Goal: Task Accomplishment & Management: Manage account settings

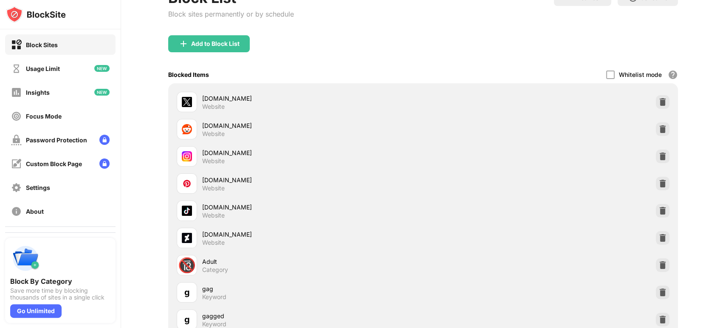
scroll to position [65, 0]
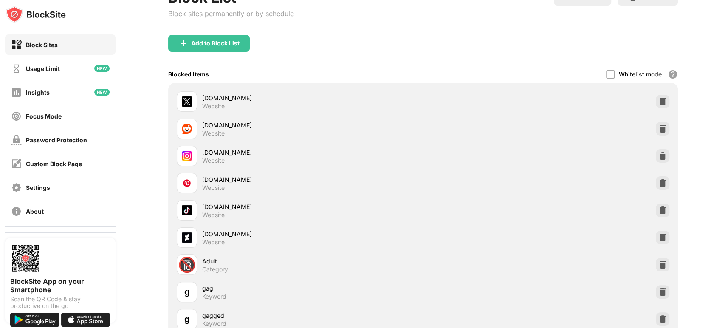
click at [658, 128] on img at bounding box center [662, 128] width 8 height 8
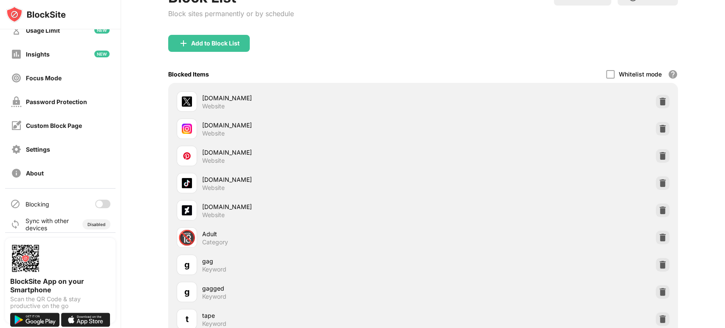
scroll to position [45, 0]
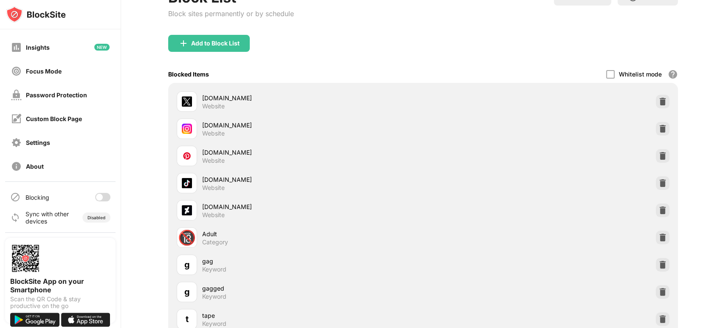
click at [96, 199] on div at bounding box center [99, 197] width 7 height 7
click at [88, 98] on div "Password Protection" at bounding box center [60, 95] width 110 height 20
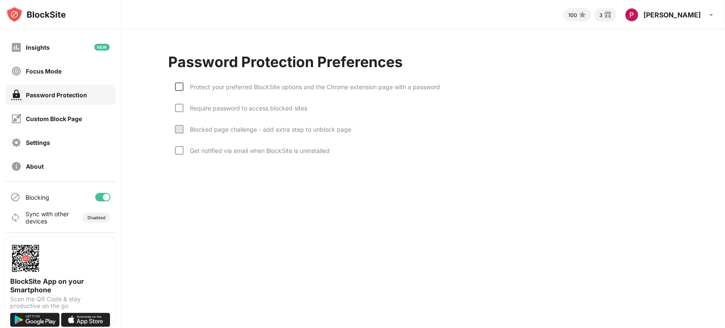
click at [178, 85] on div at bounding box center [179, 86] width 8 height 8
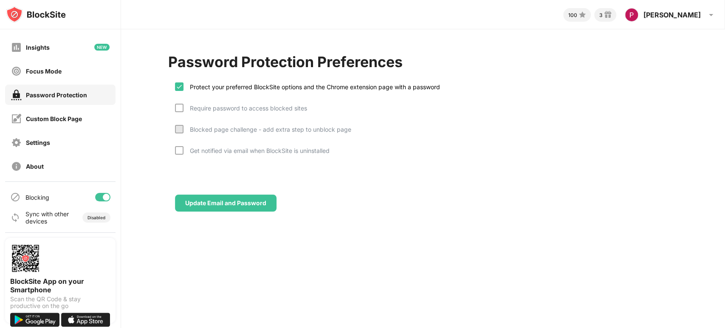
click at [243, 202] on div "Update Email and Password" at bounding box center [225, 203] width 81 height 7
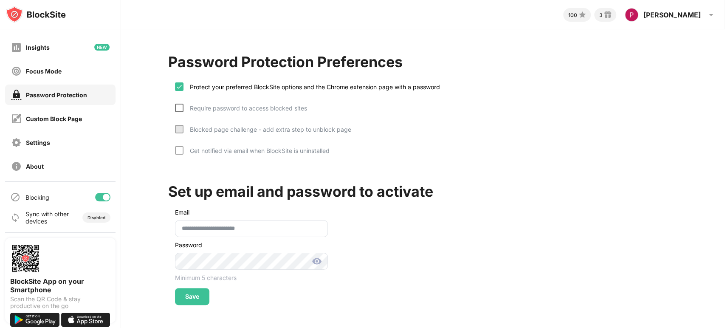
click at [178, 108] on div at bounding box center [179, 108] width 8 height 8
